Goal: Navigation & Orientation: Find specific page/section

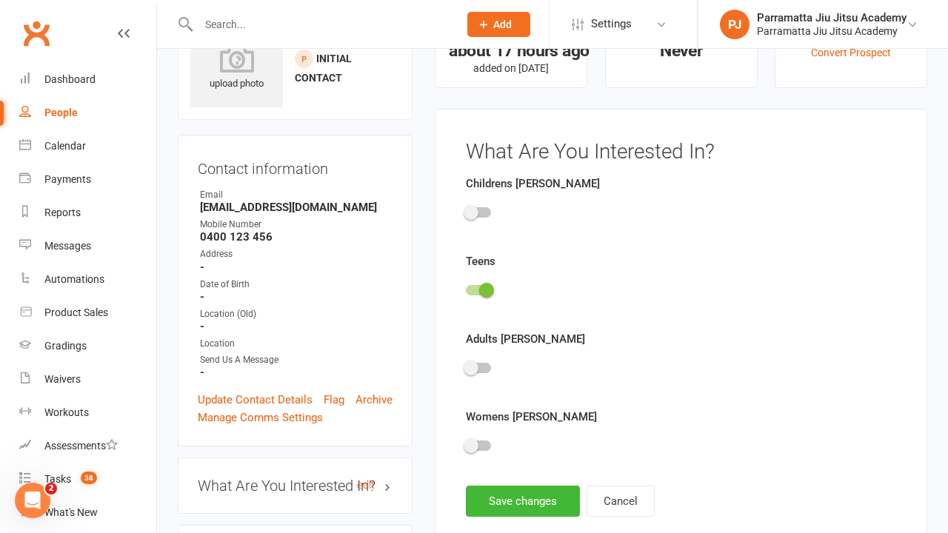
scroll to position [102, 0]
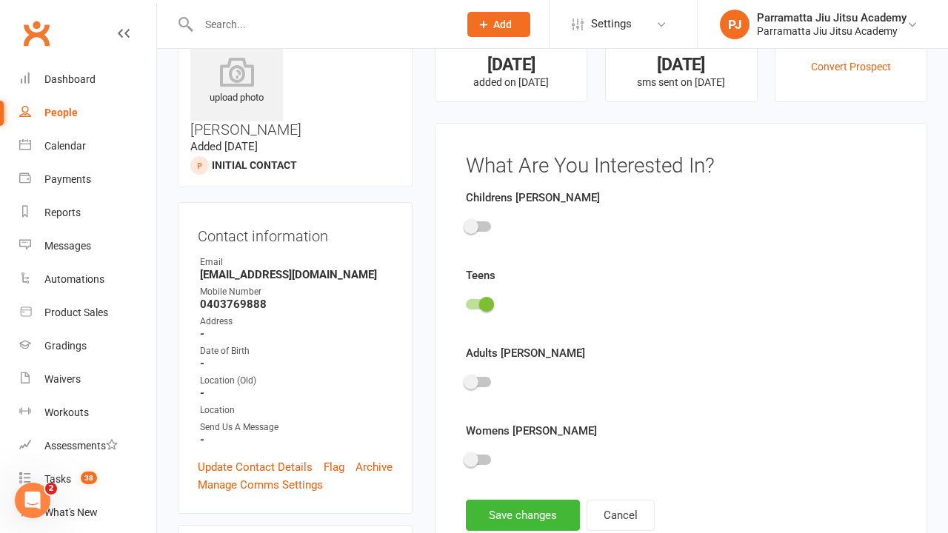
scroll to position [102, 0]
